Goal: Information Seeking & Learning: Check status

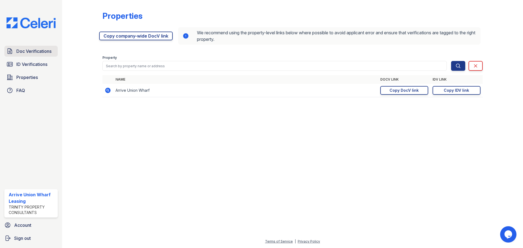
click at [34, 50] on span "Doc Verifications" at bounding box center [33, 51] width 35 height 7
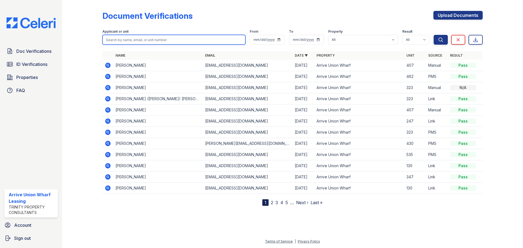
click at [148, 39] on input "search" at bounding box center [173, 40] width 143 height 10
type input "407"
click at [434, 35] on button "Search" at bounding box center [441, 40] width 14 height 10
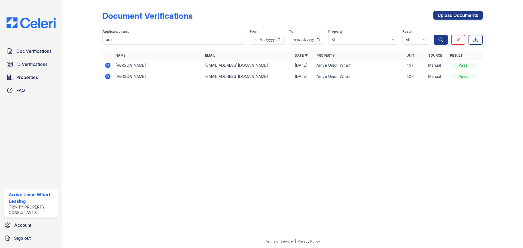
click at [108, 66] on icon at bounding box center [108, 65] width 7 height 7
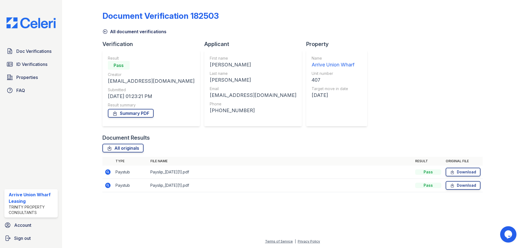
click at [106, 172] on icon at bounding box center [107, 172] width 5 height 5
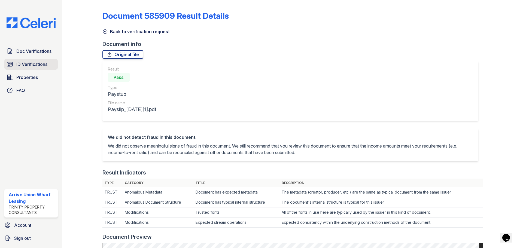
click at [24, 64] on span "ID Verifications" at bounding box center [31, 64] width 31 height 7
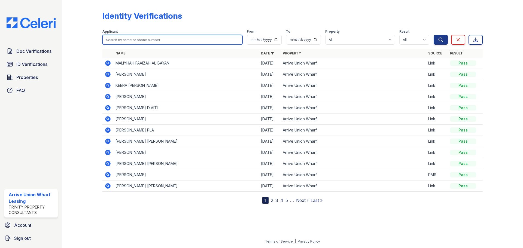
click at [116, 40] on input "search" at bounding box center [172, 40] width 140 height 10
type input "407"
click at [434, 35] on button "Search" at bounding box center [441, 40] width 14 height 10
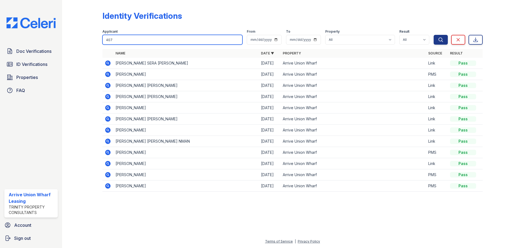
drag, startPoint x: 129, startPoint y: 41, endPoint x: 85, endPoint y: 44, distance: 44.0
click at [85, 44] on div "Identity Verifications Filter Applicant 407 From To Property All Arrive Union W…" at bounding box center [293, 103] width 444 height 206
type input "[PERSON_NAME]"
click at [434, 35] on button "Search" at bounding box center [441, 40] width 14 height 10
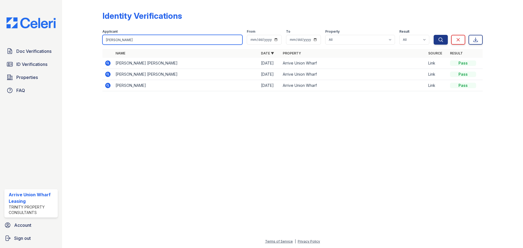
drag, startPoint x: 123, startPoint y: 40, endPoint x: 70, endPoint y: 41, distance: 53.2
click at [70, 41] on div "Identity Verifications Filter Applicant [PERSON_NAME] From To Property All Arri…" at bounding box center [292, 124] width 461 height 248
type input "[PERSON_NAME]"
click at [434, 35] on button "Search" at bounding box center [441, 40] width 14 height 10
